Goal: Information Seeking & Learning: Learn about a topic

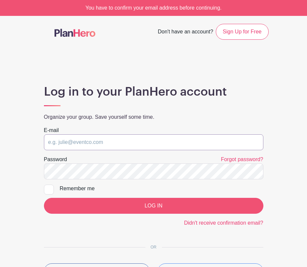
type input "[EMAIL_ADDRESS][DOMAIN_NAME]"
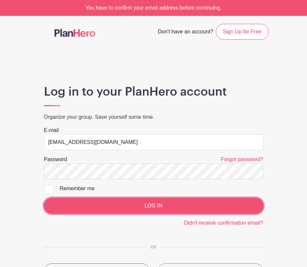
click at [153, 206] on input "LOG IN" at bounding box center [154, 206] width 220 height 16
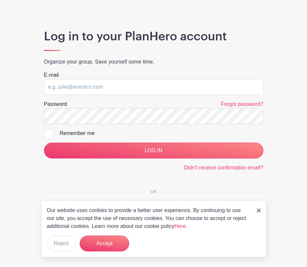
scroll to position [59, 0]
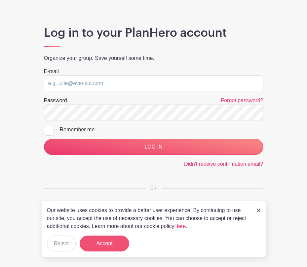
type input "[EMAIL_ADDRESS][DOMAIN_NAME]"
click at [103, 245] on button "Accept" at bounding box center [105, 243] width 50 height 16
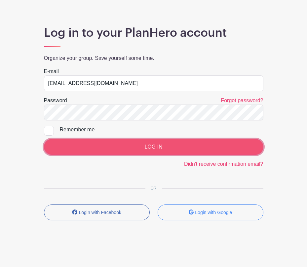
click at [152, 147] on input "LOG IN" at bounding box center [154, 147] width 220 height 16
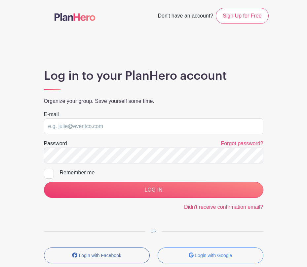
scroll to position [59, 0]
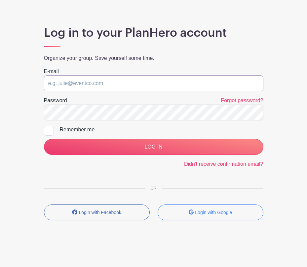
type input "[EMAIL_ADDRESS][DOMAIN_NAME]"
click at [49, 129] on div at bounding box center [49, 131] width 10 height 10
click at [48, 129] on input "Remember me" at bounding box center [46, 128] width 4 height 4
checkbox input "true"
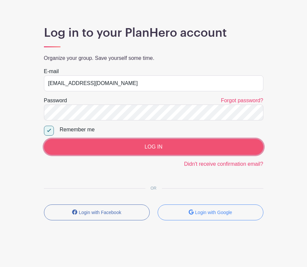
click at [156, 146] on input "LOG IN" at bounding box center [154, 147] width 220 height 16
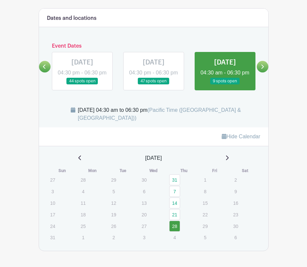
scroll to position [263, 0]
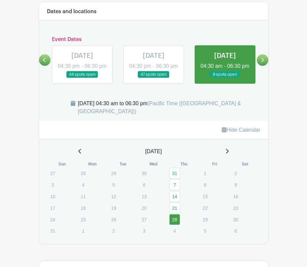
click at [263, 62] on icon at bounding box center [262, 60] width 3 height 4
click at [229, 153] on icon at bounding box center [227, 151] width 3 height 5
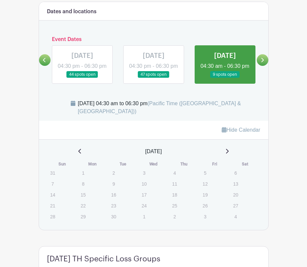
click at [232, 155] on div "September 2025" at bounding box center [154, 151] width 214 height 8
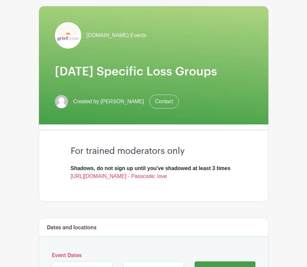
scroll to position [0, 0]
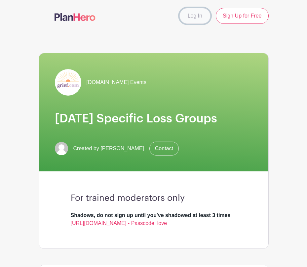
click at [198, 18] on link "Log In" at bounding box center [195, 16] width 31 height 16
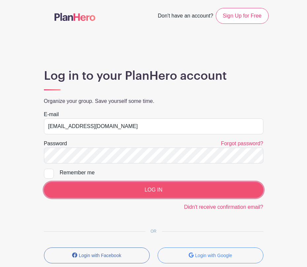
click at [157, 191] on input "LOG IN" at bounding box center [154, 190] width 220 height 16
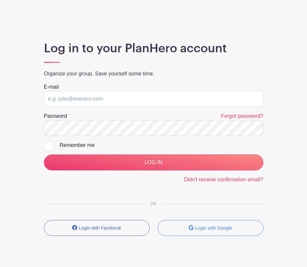
scroll to position [59, 0]
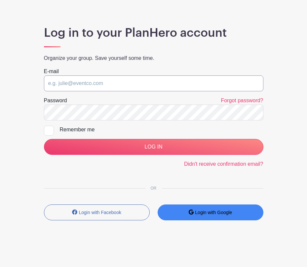
type input "[EMAIL_ADDRESS][DOMAIN_NAME]"
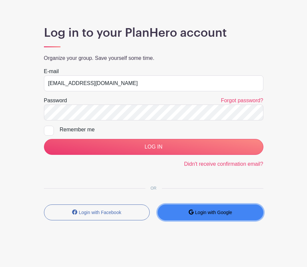
click at [207, 214] on small "Login with Google" at bounding box center [213, 212] width 37 height 5
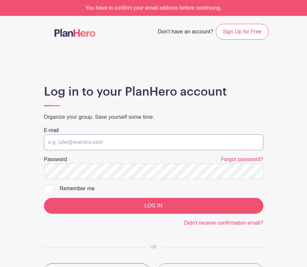
type input "[EMAIL_ADDRESS][DOMAIN_NAME]"
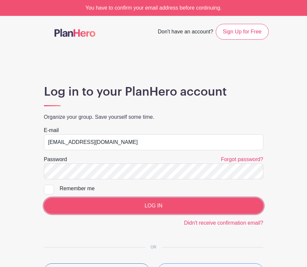
click at [152, 206] on input "LOG IN" at bounding box center [154, 206] width 220 height 16
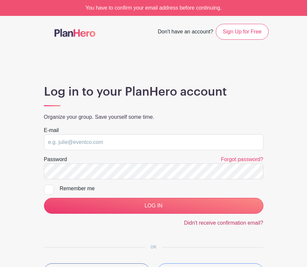
type input "[EMAIL_ADDRESS][DOMAIN_NAME]"
click at [221, 224] on link "Didn't receive confirmation email?" at bounding box center [223, 223] width 79 height 6
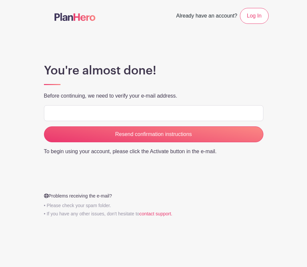
type input "[EMAIL_ADDRESS][DOMAIN_NAME]"
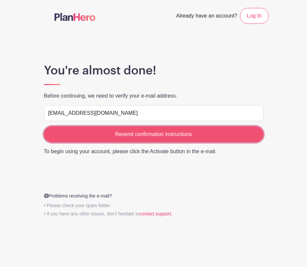
click at [146, 134] on input "Resend confirmation instructions" at bounding box center [154, 134] width 220 height 16
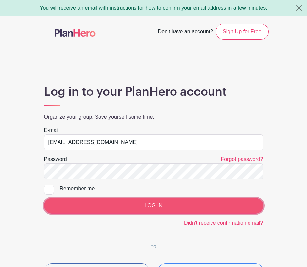
click at [157, 208] on input "LOG IN" at bounding box center [154, 206] width 220 height 16
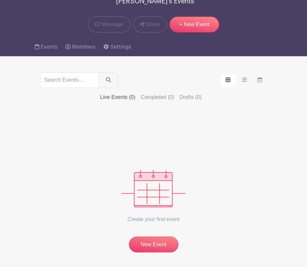
scroll to position [80, 0]
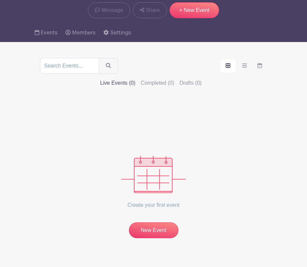
click at [136, 79] on label "Live Events (0)" at bounding box center [117, 83] width 35 height 8
click at [0, 0] on input "Live Events (0)" at bounding box center [0, 0] width 0 height 0
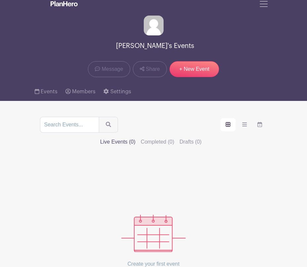
scroll to position [0, 0]
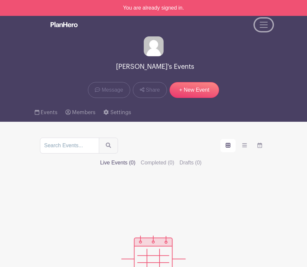
click at [266, 23] on span "Toggle navigation" at bounding box center [264, 25] width 10 height 10
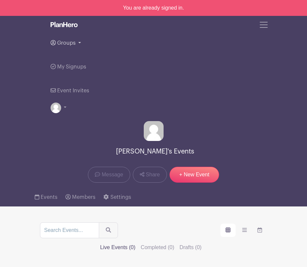
click at [80, 42] on link "Groups" at bounding box center [154, 43] width 206 height 24
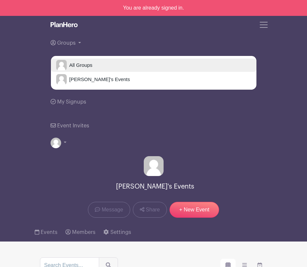
click at [85, 65] on span "All Groups" at bounding box center [80, 65] width 26 height 8
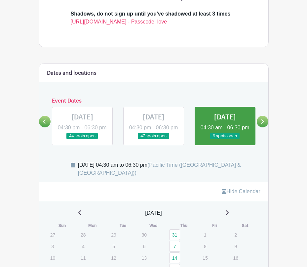
scroll to position [186, 0]
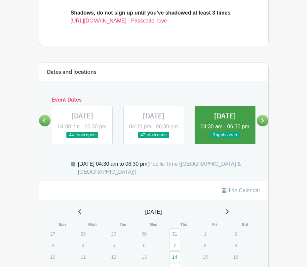
click at [262, 123] on icon at bounding box center [262, 120] width 3 height 5
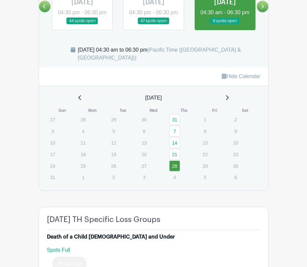
scroll to position [311, 0]
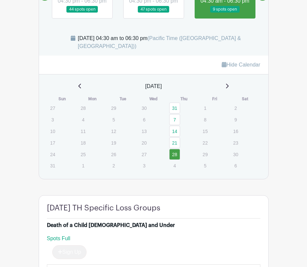
click at [229, 89] on icon at bounding box center [226, 85] width 3 height 5
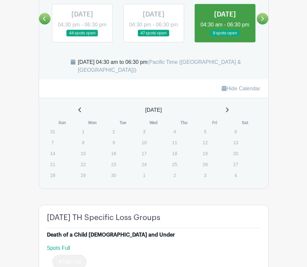
scroll to position [284, 0]
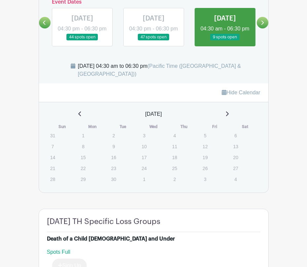
click at [263, 25] on icon at bounding box center [262, 22] width 3 height 5
click at [264, 25] on icon at bounding box center [262, 22] width 3 height 5
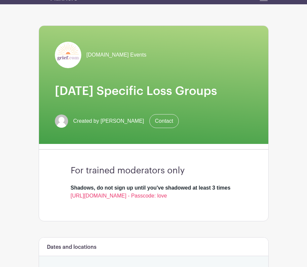
scroll to position [0, 0]
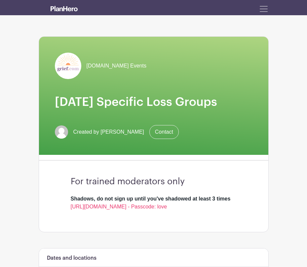
click at [132, 100] on h1 "[DATE] Specific Loss Groups" at bounding box center [154, 102] width 198 height 14
click at [154, 131] on link "Contact" at bounding box center [163, 132] width 29 height 14
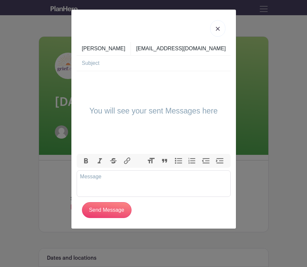
click at [218, 28] on img at bounding box center [218, 29] width 4 height 4
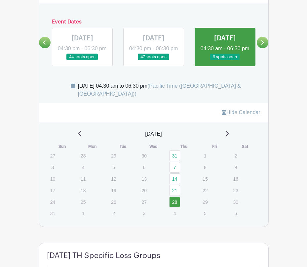
scroll to position [265, 0]
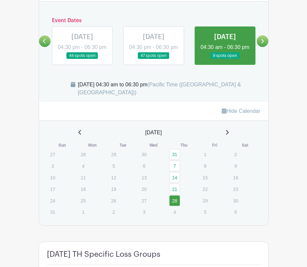
click at [229, 135] on icon at bounding box center [227, 132] width 3 height 5
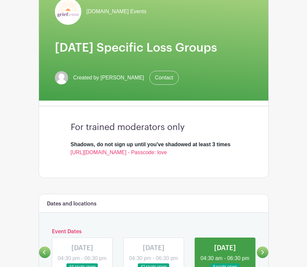
scroll to position [0, 0]
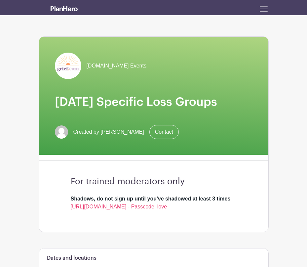
click at [103, 66] on span "[DOMAIN_NAME] Events" at bounding box center [117, 66] width 60 height 8
click at [92, 66] on span "[DOMAIN_NAME] Events" at bounding box center [117, 66] width 60 height 8
